Goal: Navigation & Orientation: Find specific page/section

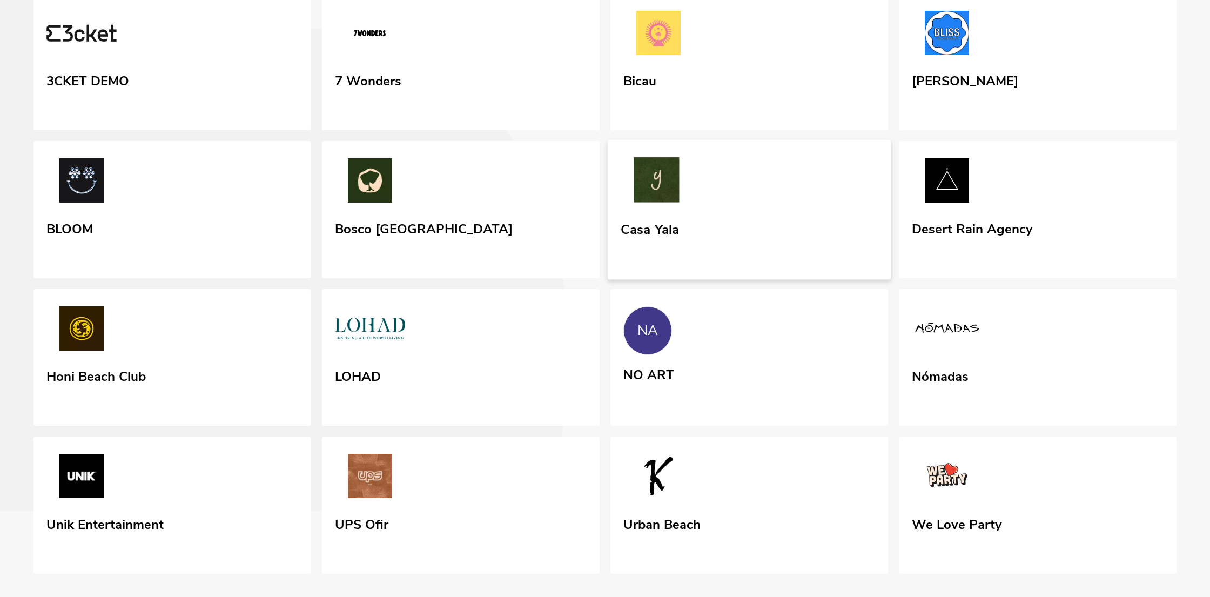
scroll to position [276, 0]
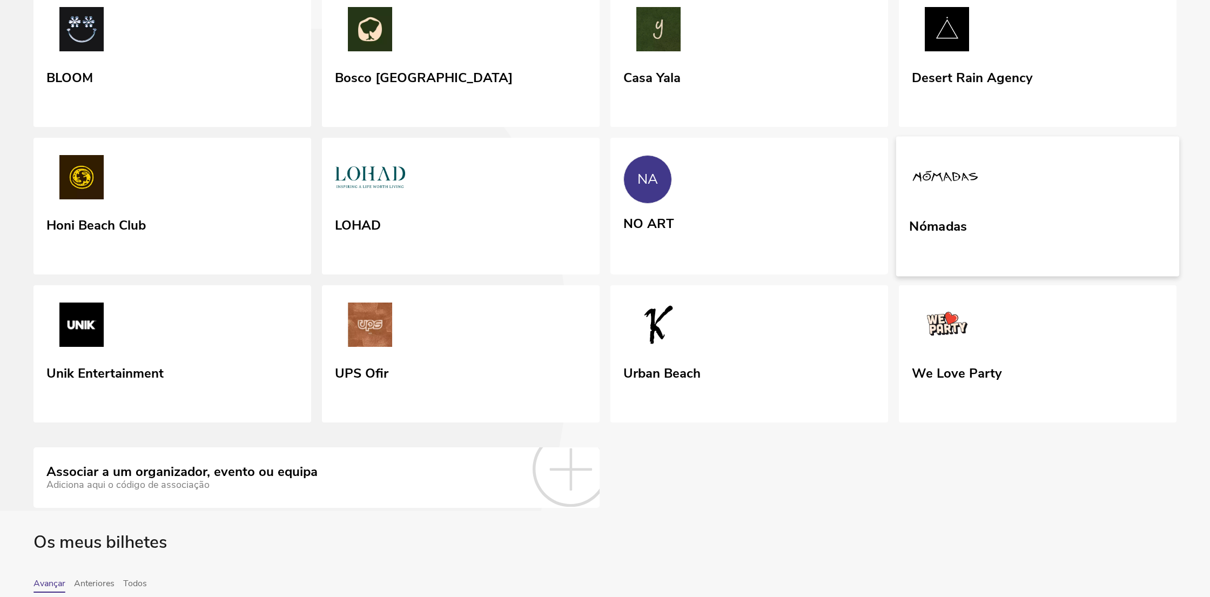
click at [972, 276] on link "Nómadas" at bounding box center [1037, 206] width 283 height 140
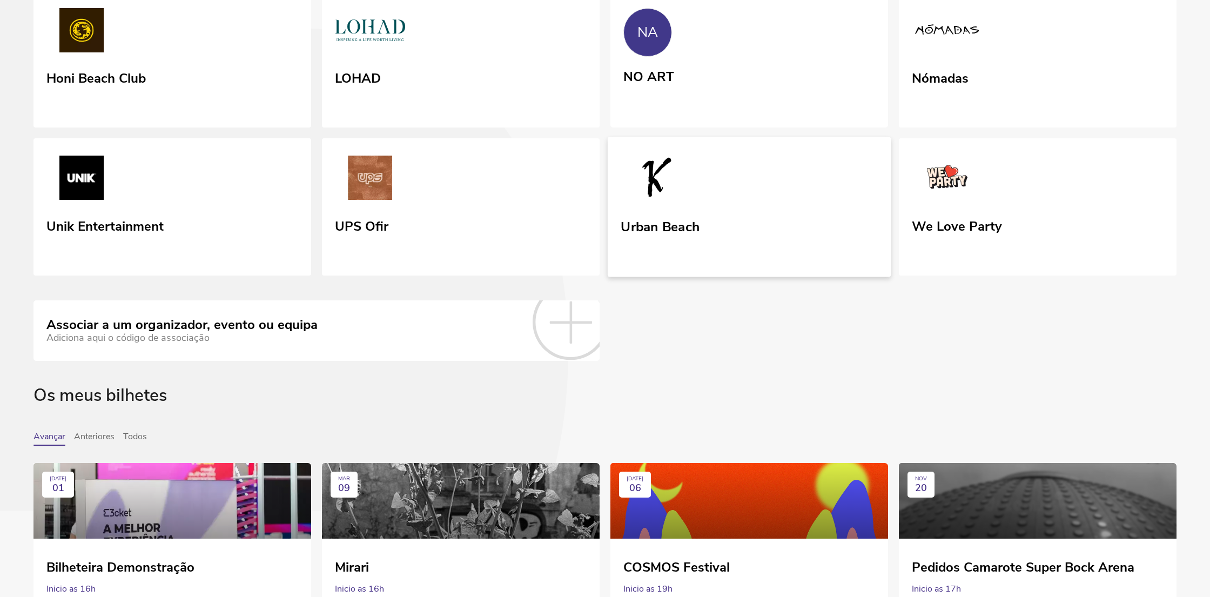
scroll to position [287, 0]
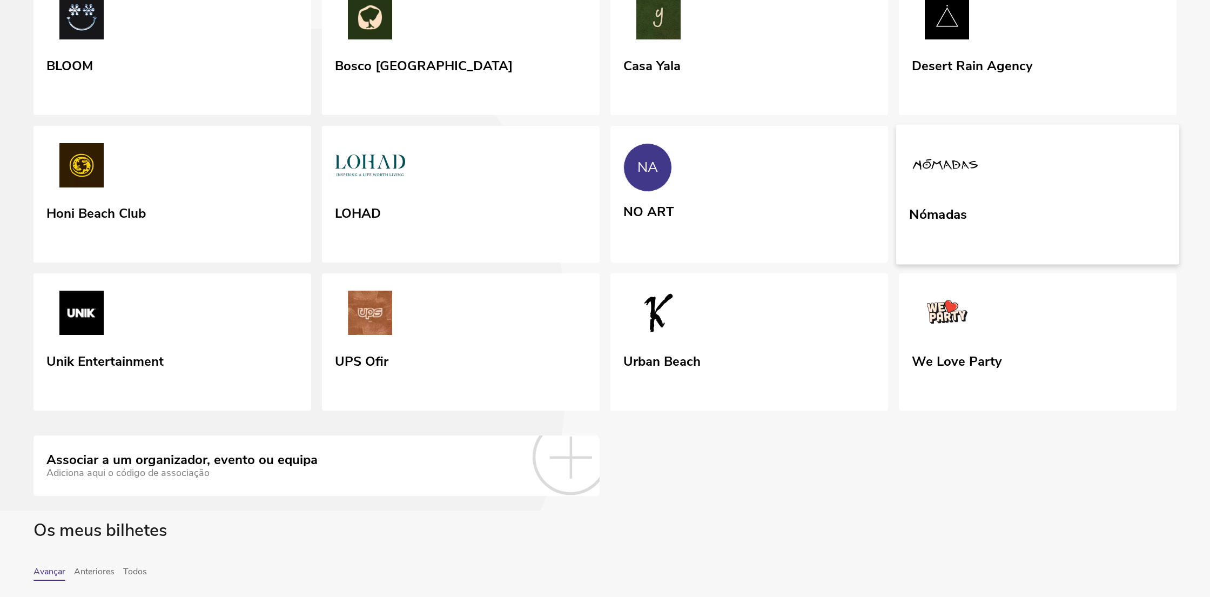
click at [1070, 264] on link "Nómadas" at bounding box center [1037, 194] width 283 height 140
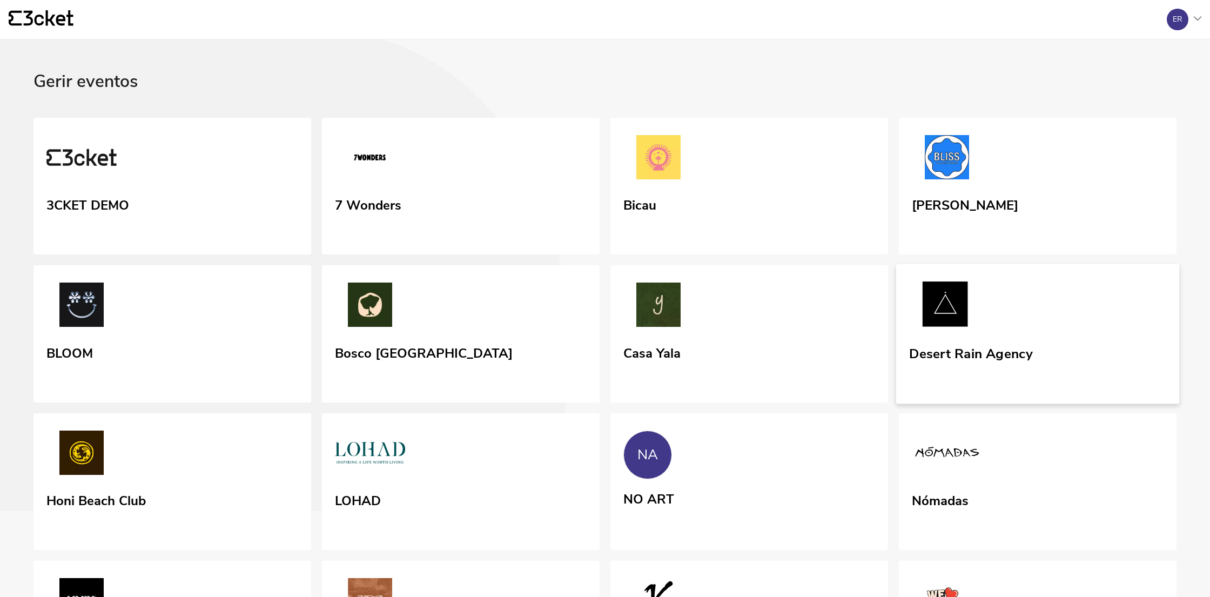
click at [1021, 327] on link "Desert Rain Agency" at bounding box center [1037, 334] width 283 height 140
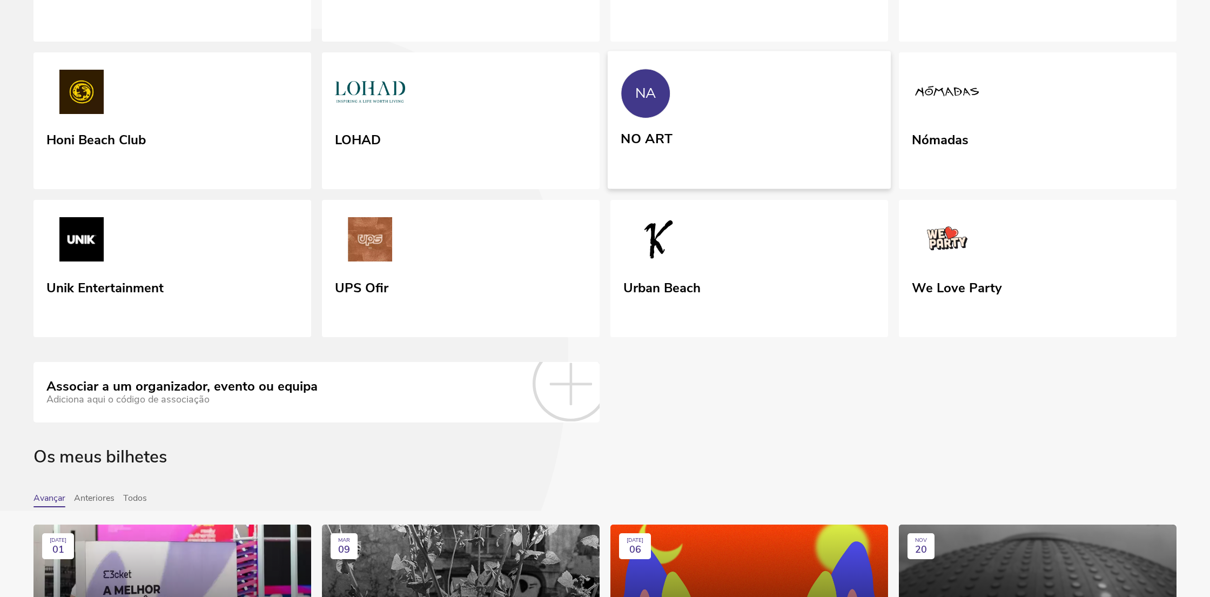
scroll to position [377, 0]
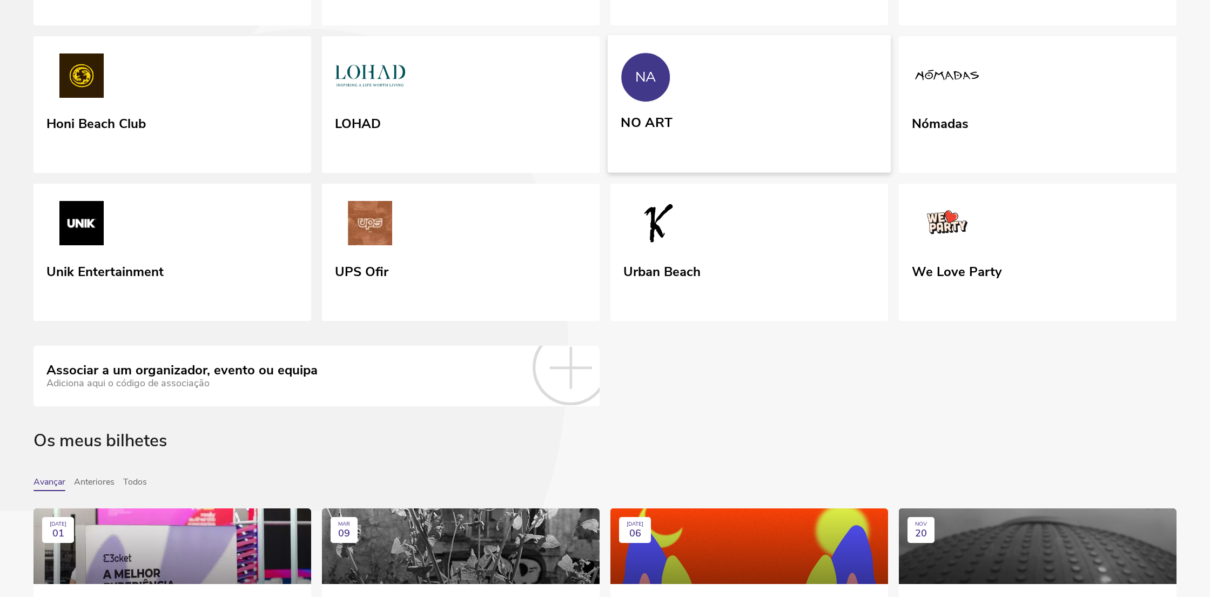
click at [809, 172] on link "NA NO ART" at bounding box center [749, 104] width 283 height 138
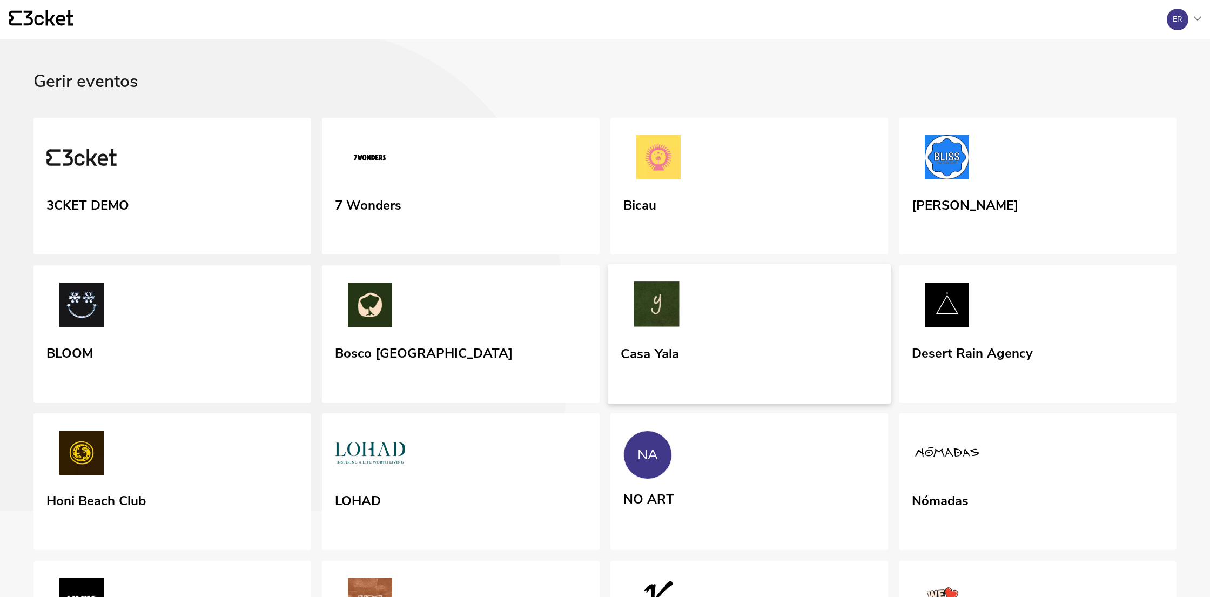
click at [702, 404] on link "Casa Yala" at bounding box center [749, 334] width 283 height 140
click at [692, 404] on link "Casa Yala" at bounding box center [749, 334] width 283 height 140
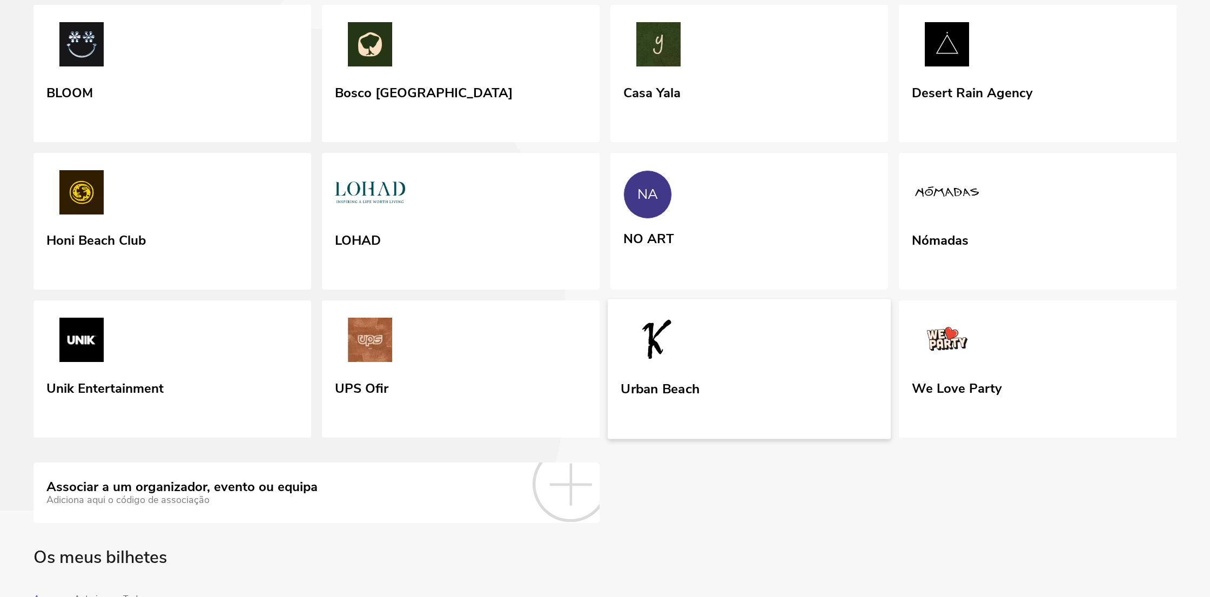
scroll to position [286, 0]
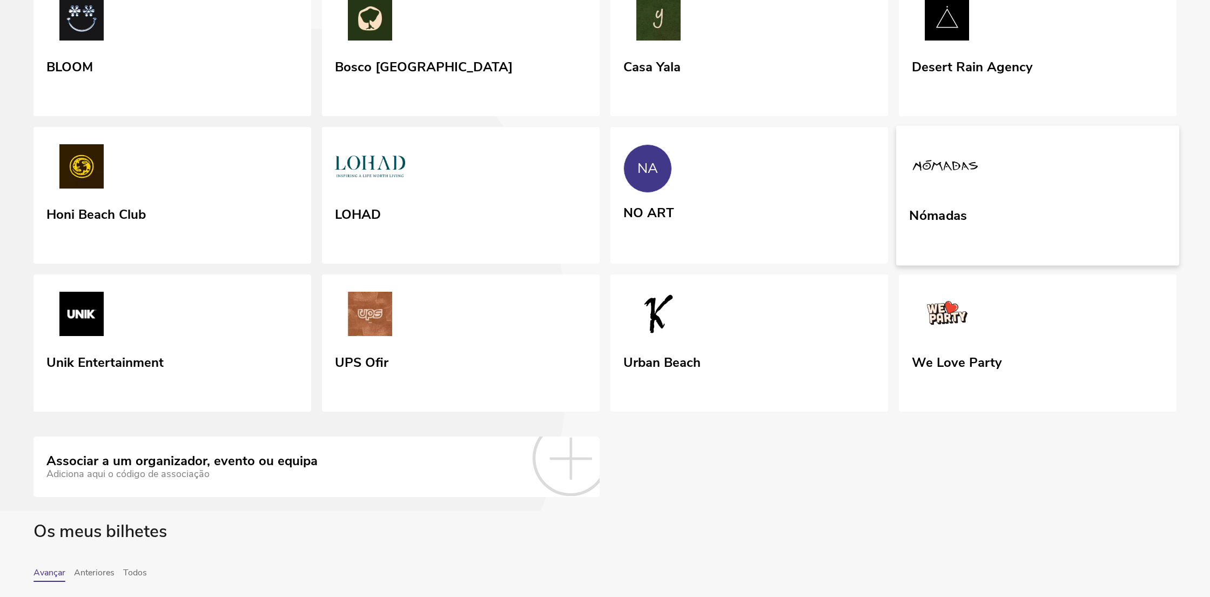
click at [925, 223] on div "Nómadas" at bounding box center [938, 213] width 58 height 19
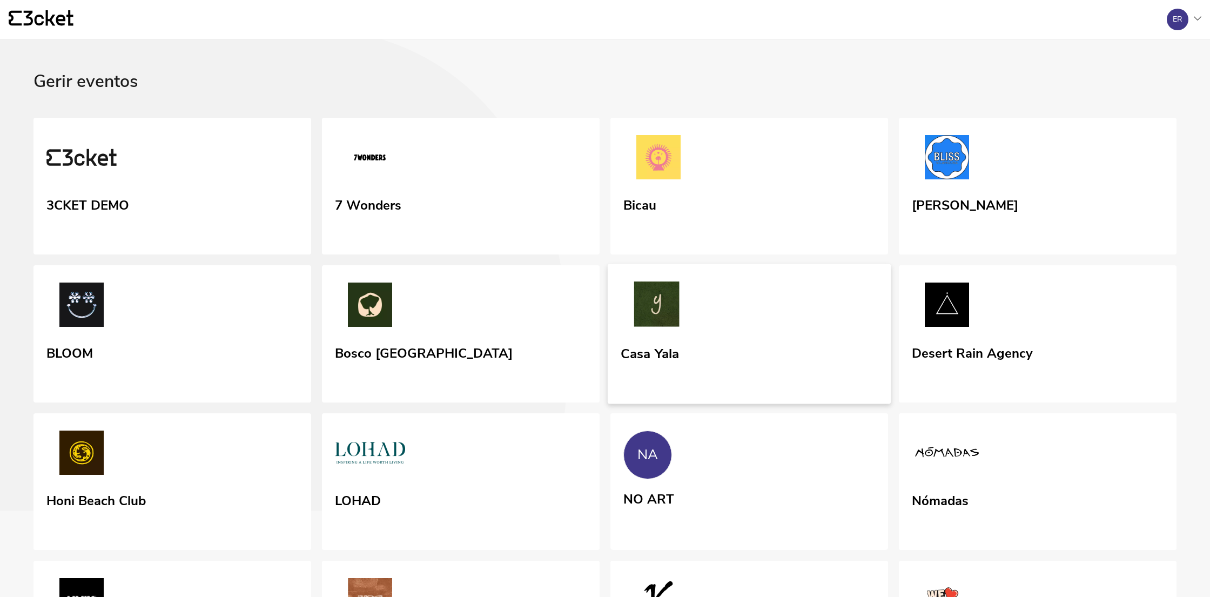
click at [690, 390] on link "Casa Yala" at bounding box center [749, 334] width 283 height 140
click at [771, 396] on link "Casa Yala" at bounding box center [749, 334] width 283 height 140
click at [666, 396] on link "Casa Yala" at bounding box center [749, 334] width 283 height 140
click at [956, 393] on link "Desert Rain Agency" at bounding box center [1037, 334] width 283 height 140
click at [726, 368] on link "Casa Yala" at bounding box center [749, 334] width 283 height 140
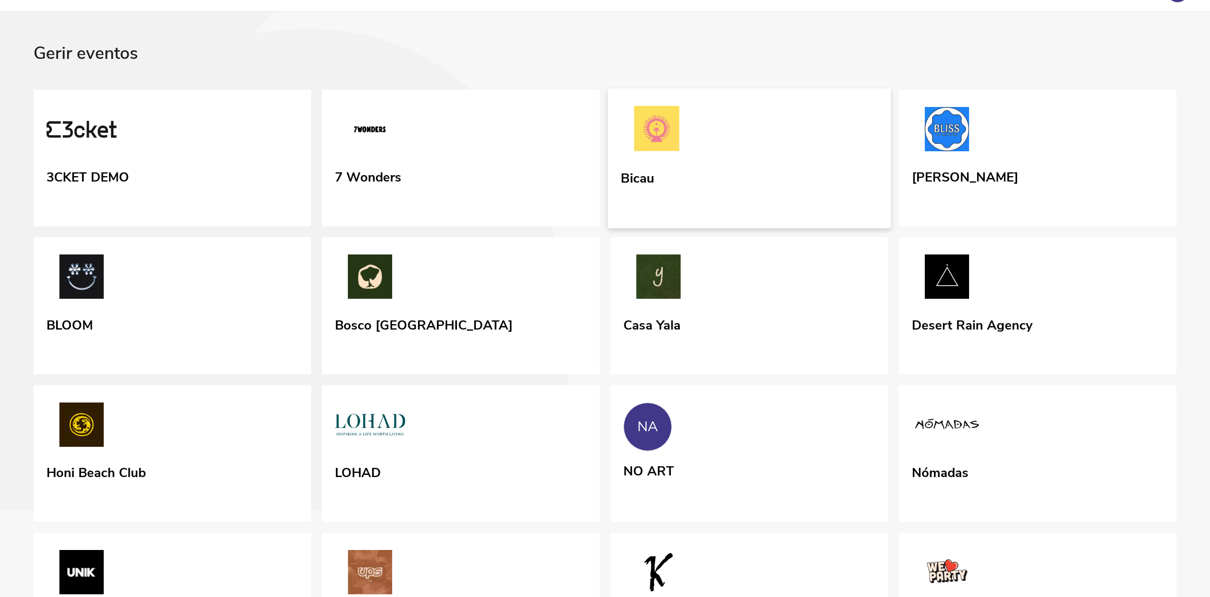
scroll to position [44, 0]
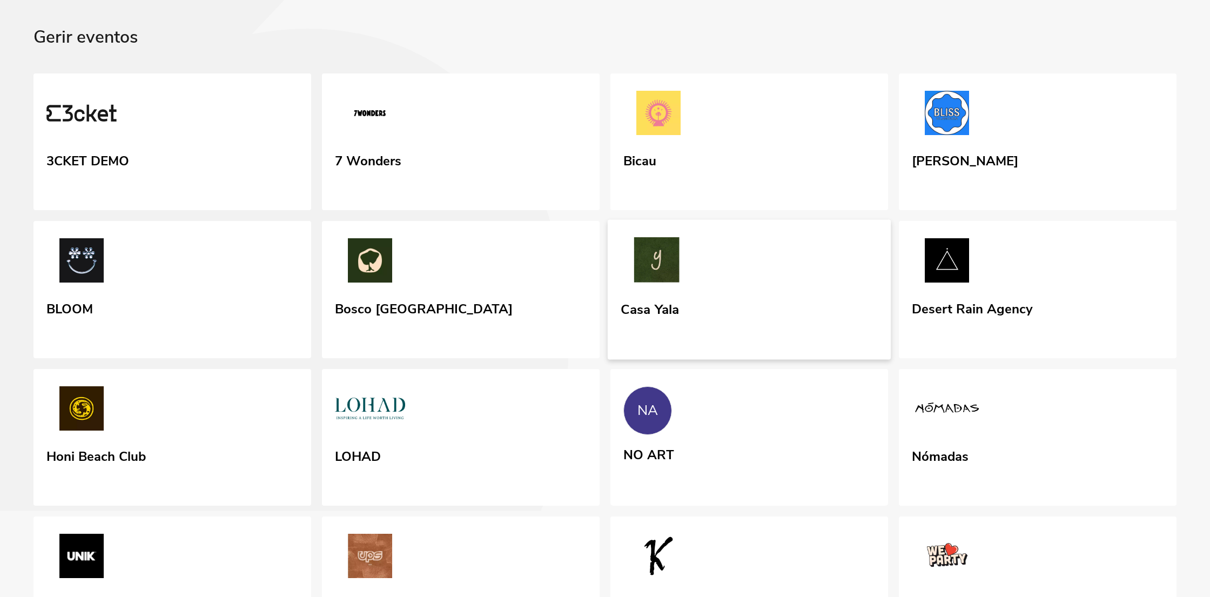
click at [693, 287] on img at bounding box center [657, 262] width 72 height 50
